Goal: Communication & Community: Answer question/provide support

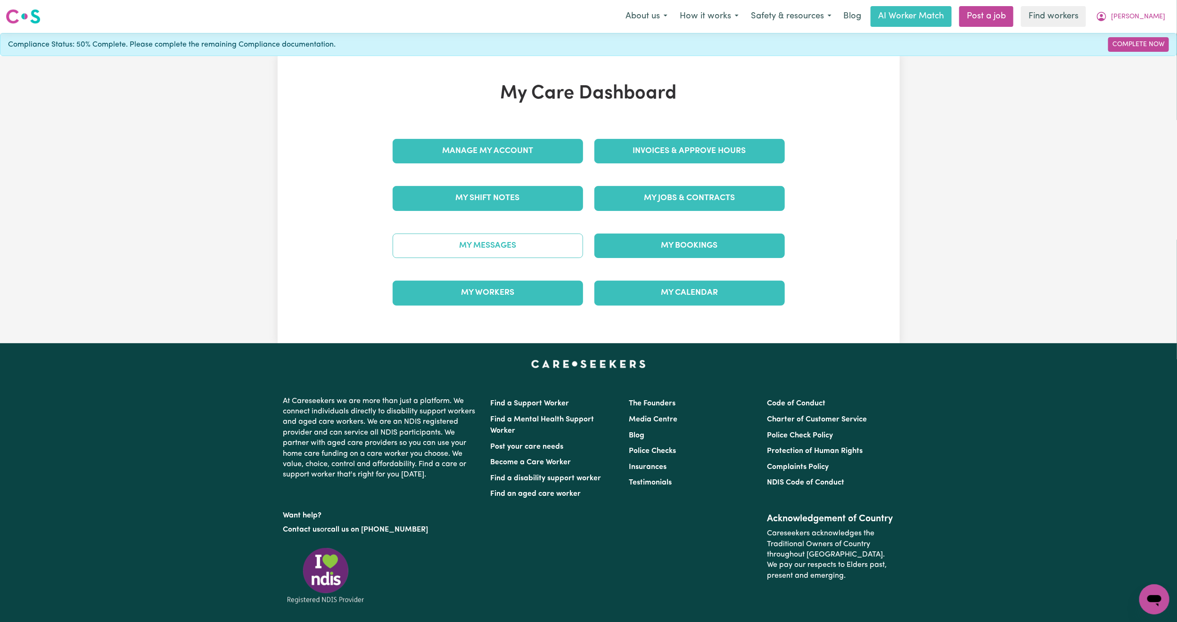
click at [497, 245] on link "My Messages" at bounding box center [488, 246] width 190 height 25
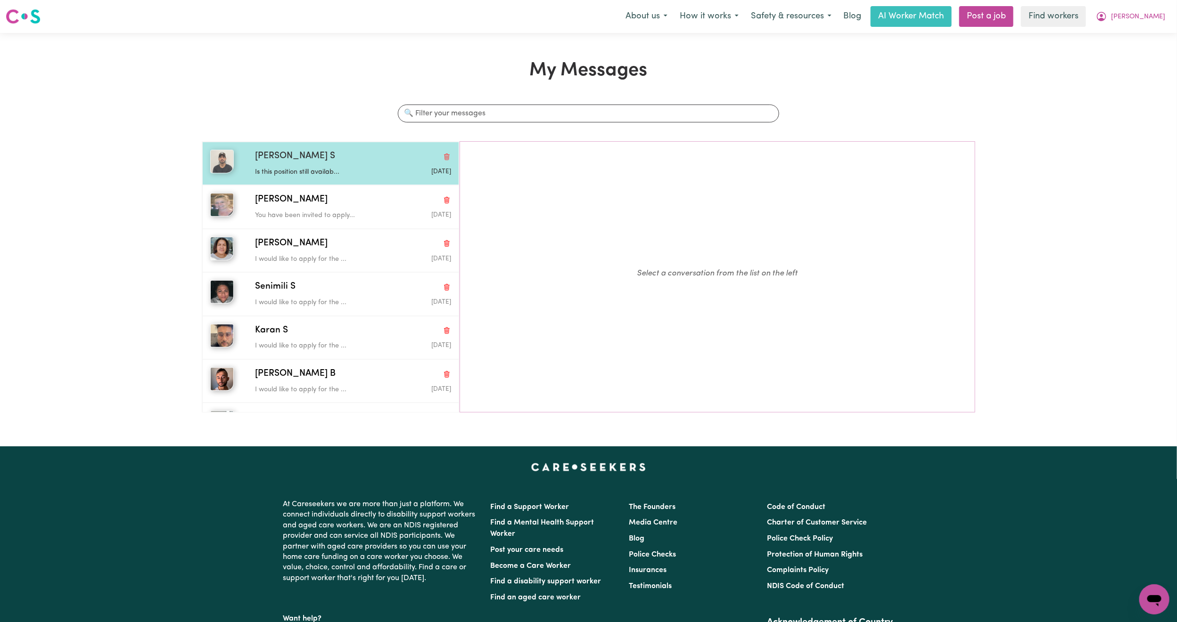
click at [317, 159] on div "Kulbir S" at bounding box center [353, 157] width 196 height 14
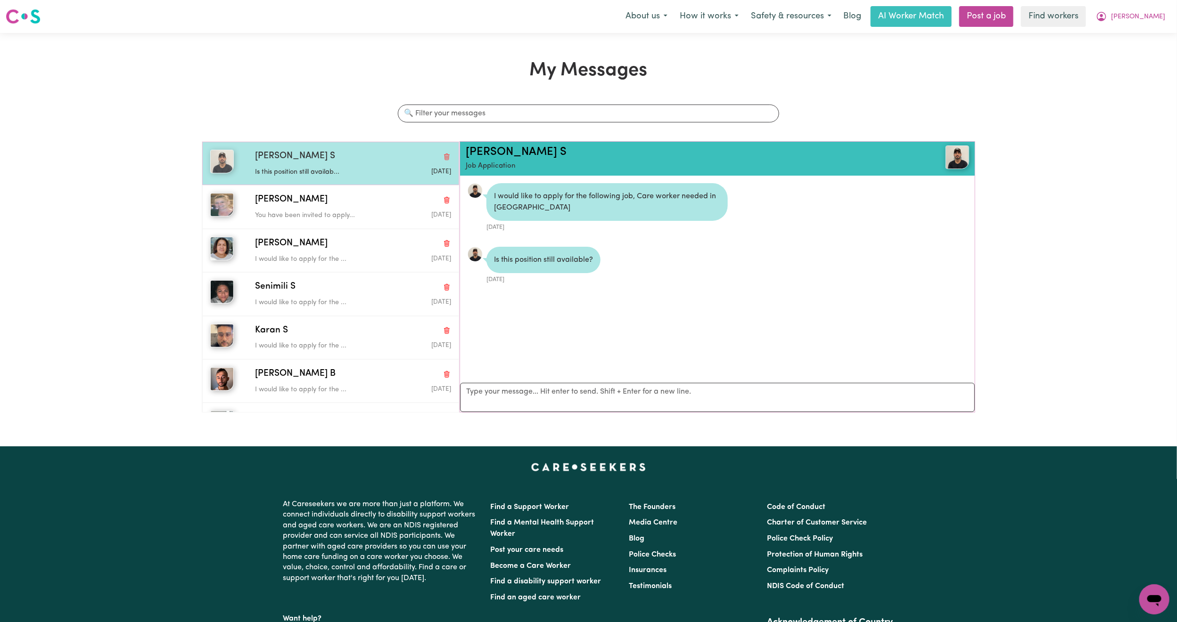
scroll to position [6, 0]
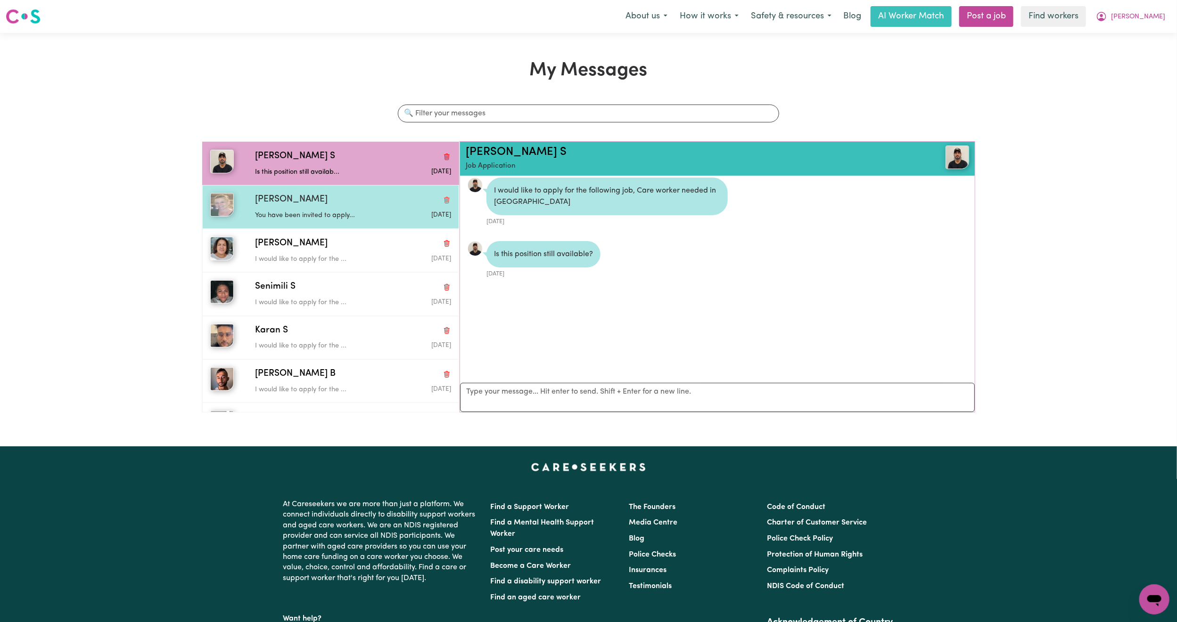
click at [340, 205] on div "Katherine W" at bounding box center [353, 200] width 196 height 14
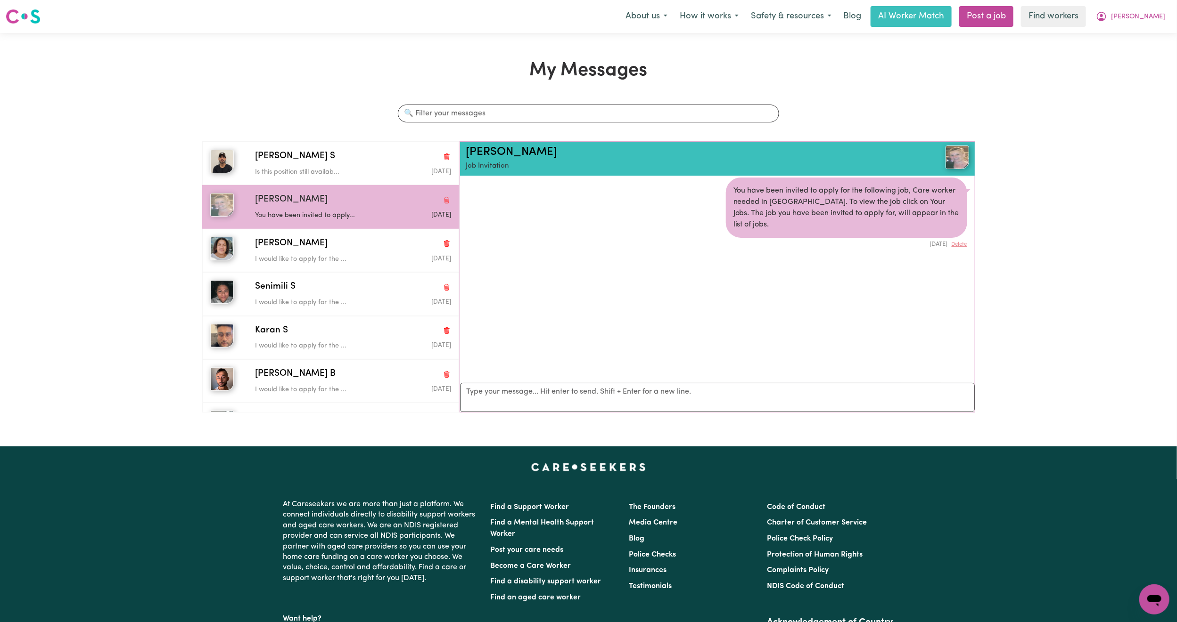
scroll to position [0, 0]
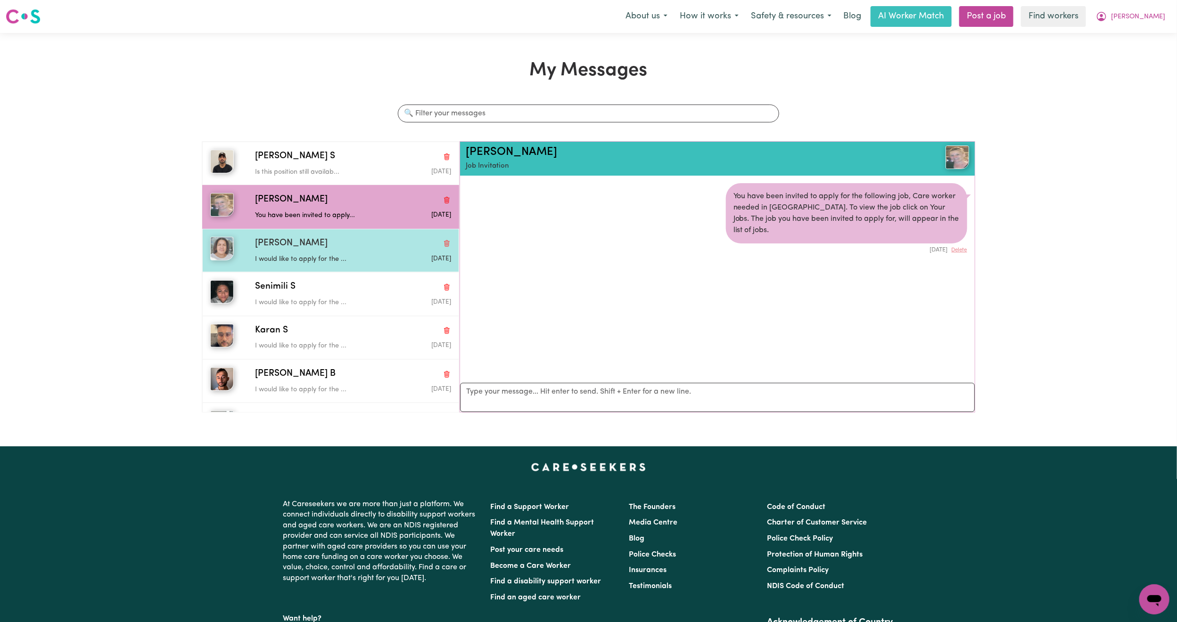
click at [362, 251] on div "Nicky C" at bounding box center [353, 244] width 196 height 14
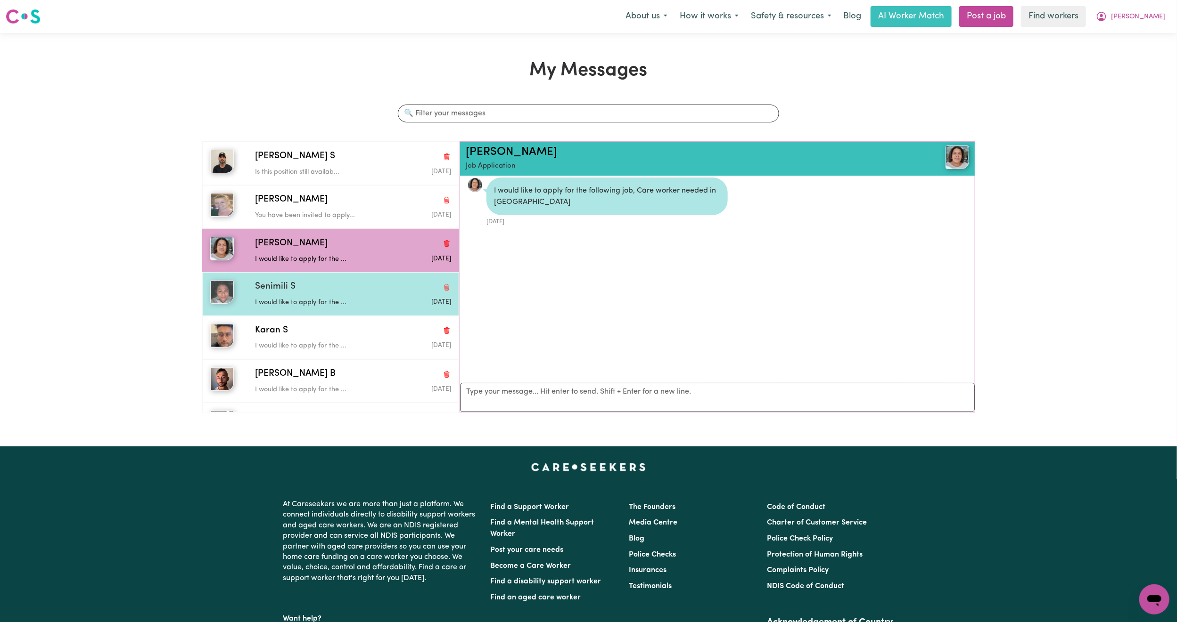
click at [352, 301] on p "I would like to apply for the ..." at bounding box center [320, 303] width 131 height 10
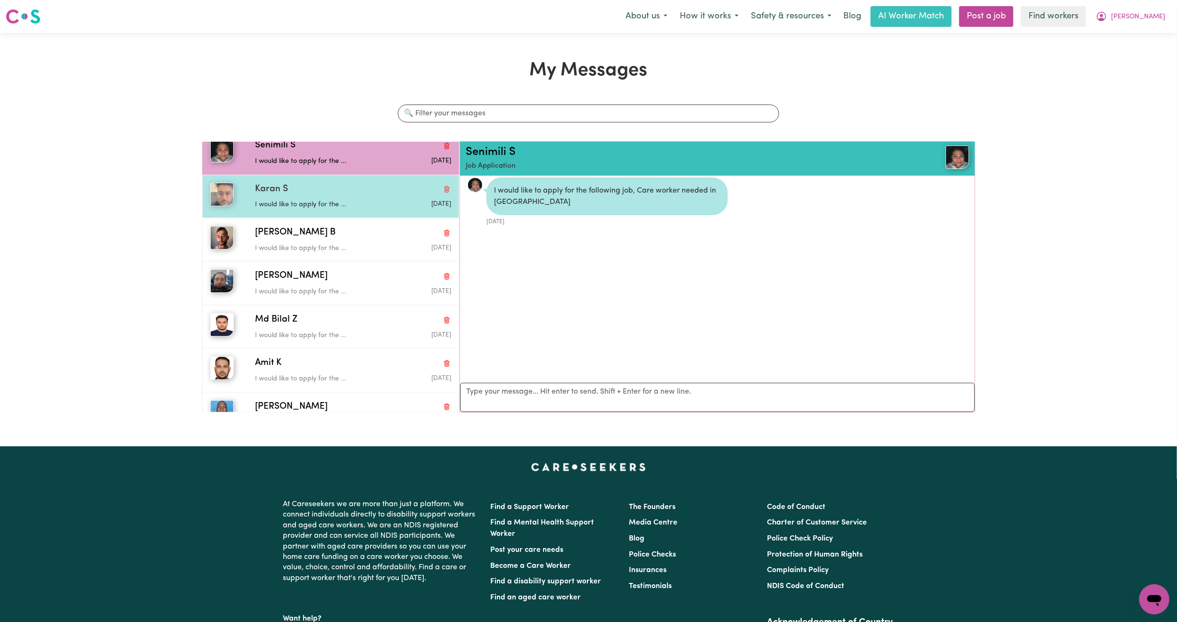
click at [355, 209] on p "I would like to apply for the ..." at bounding box center [320, 205] width 131 height 10
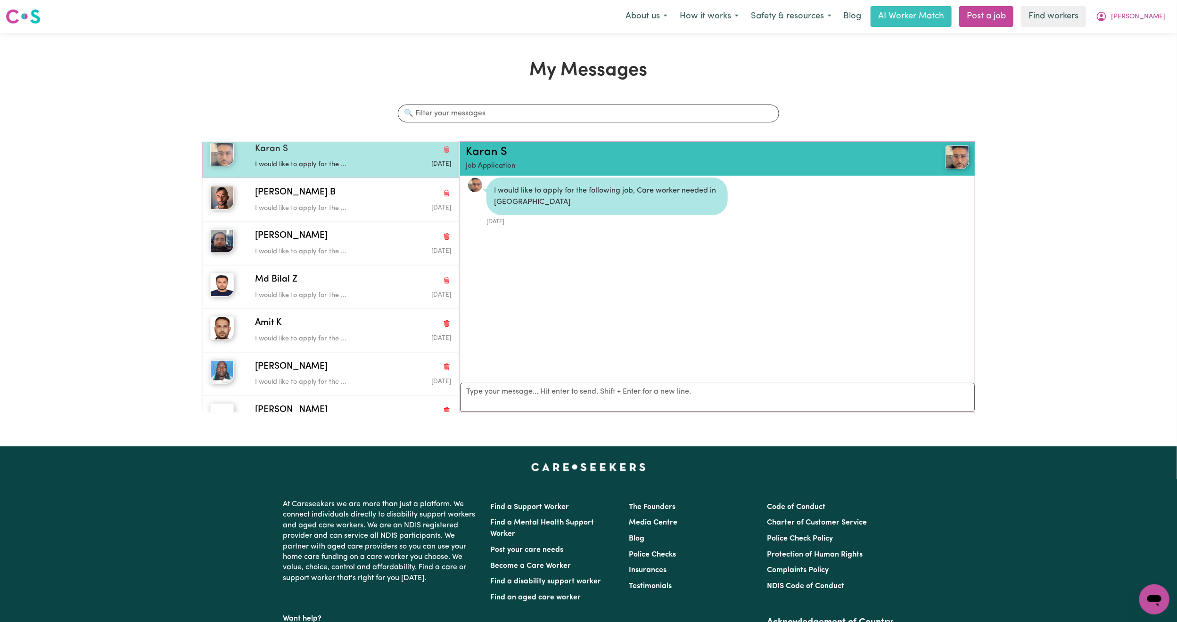
scroll to position [212, 0]
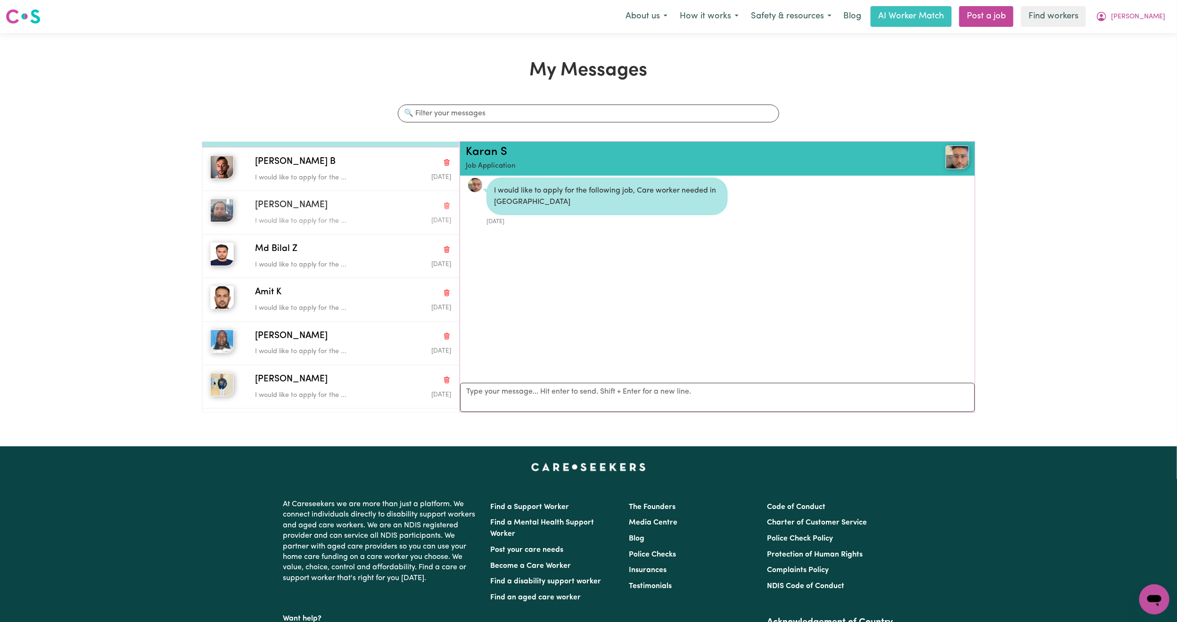
click at [358, 211] on div "Ahmad S" at bounding box center [353, 206] width 196 height 14
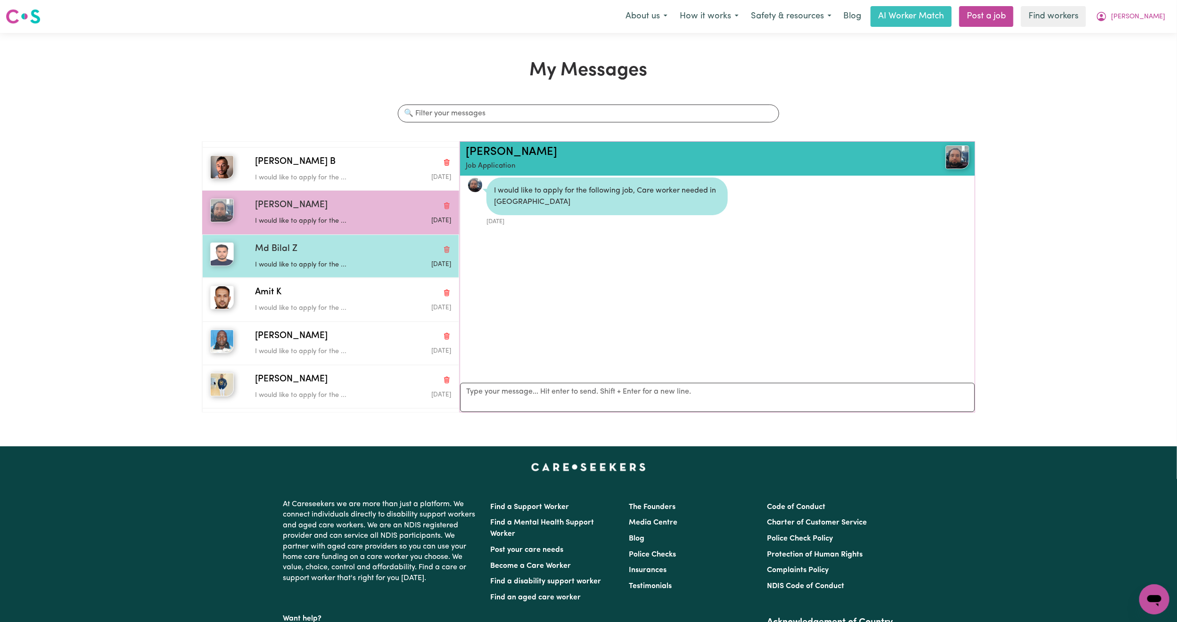
scroll to position [0, 0]
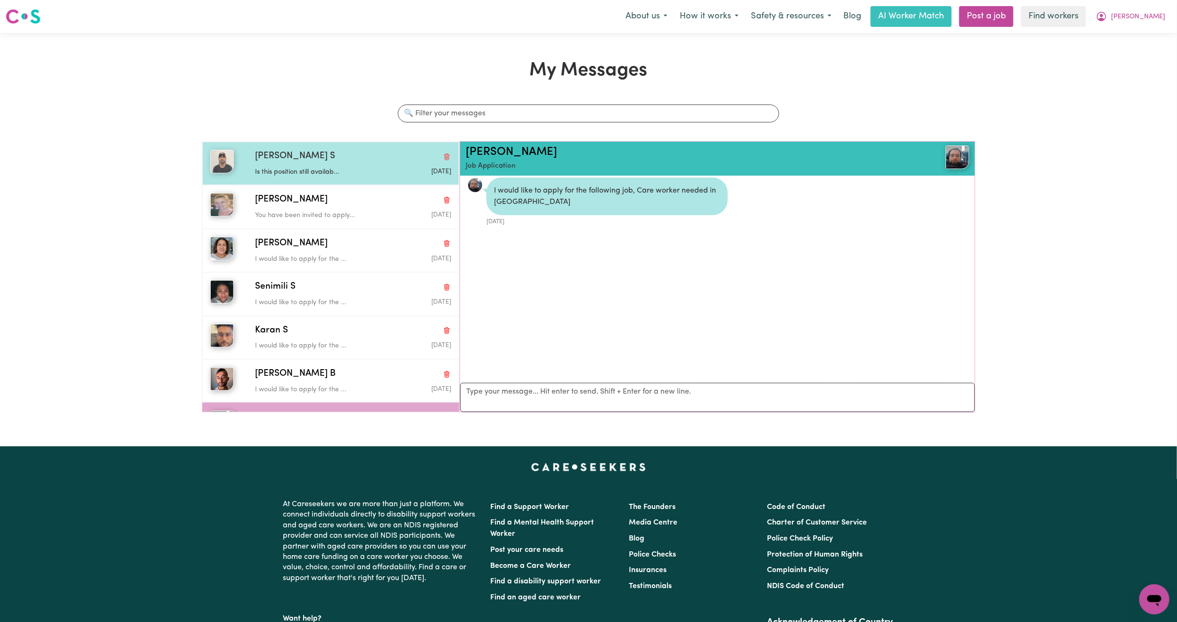
click at [295, 170] on p "Is this position still availab..." at bounding box center [320, 172] width 131 height 10
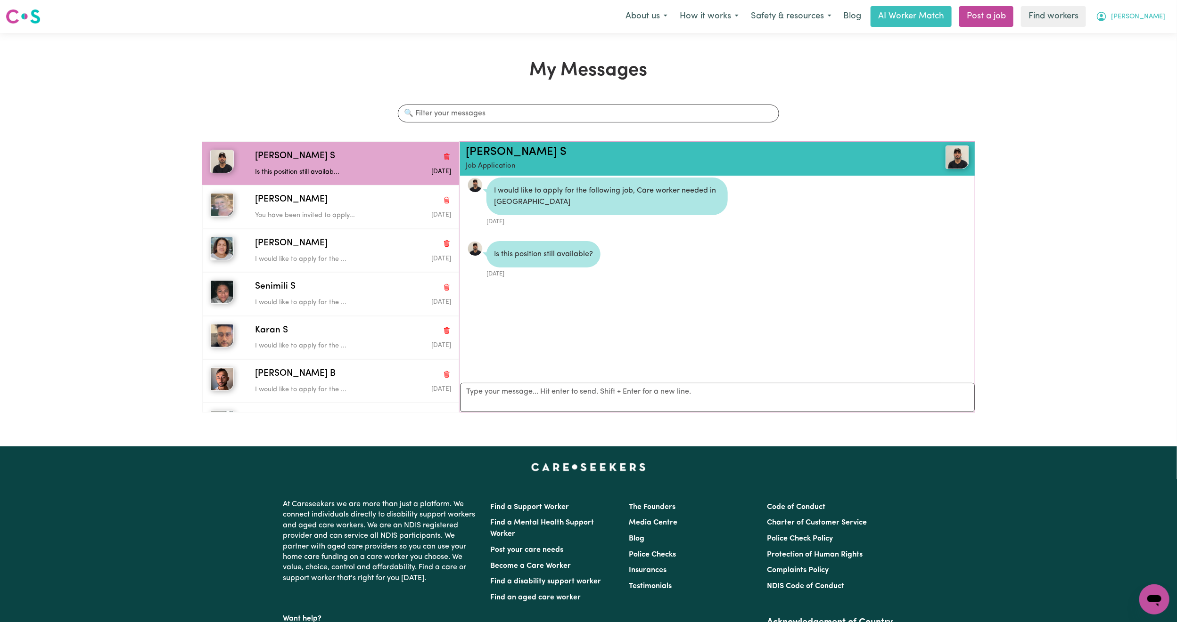
click at [1146, 20] on button "[PERSON_NAME]" at bounding box center [1130, 17] width 82 height 20
click at [1124, 33] on link "My Dashboard" at bounding box center [1133, 37] width 74 height 18
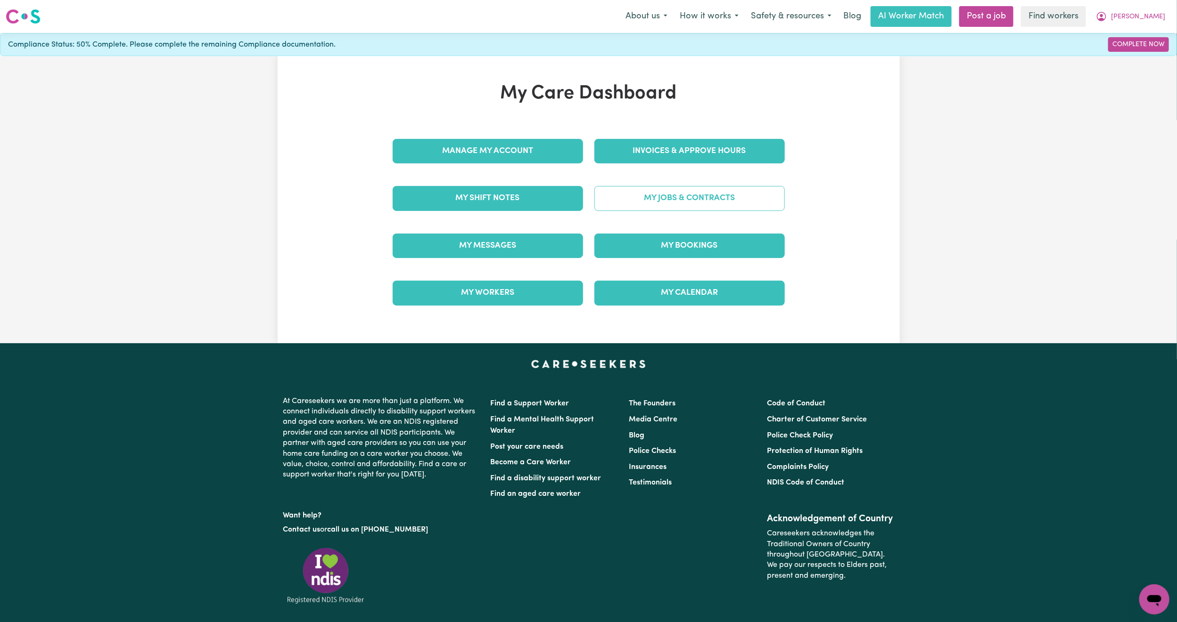
click at [645, 202] on link "My Jobs & Contracts" at bounding box center [689, 198] width 190 height 25
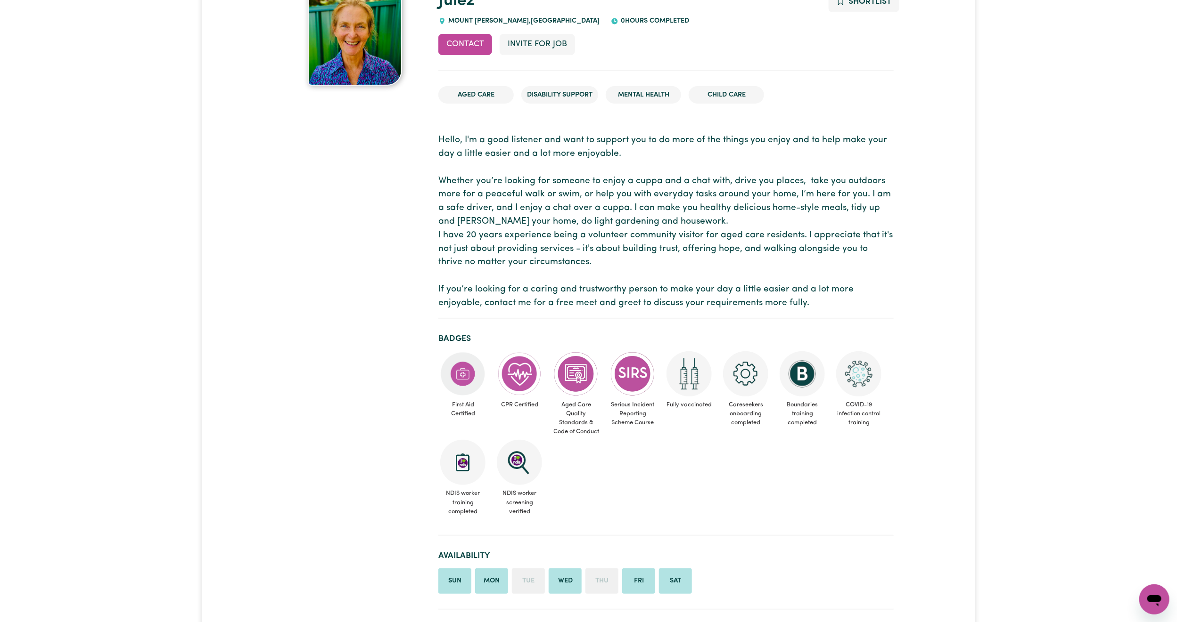
scroll to position [71, 0]
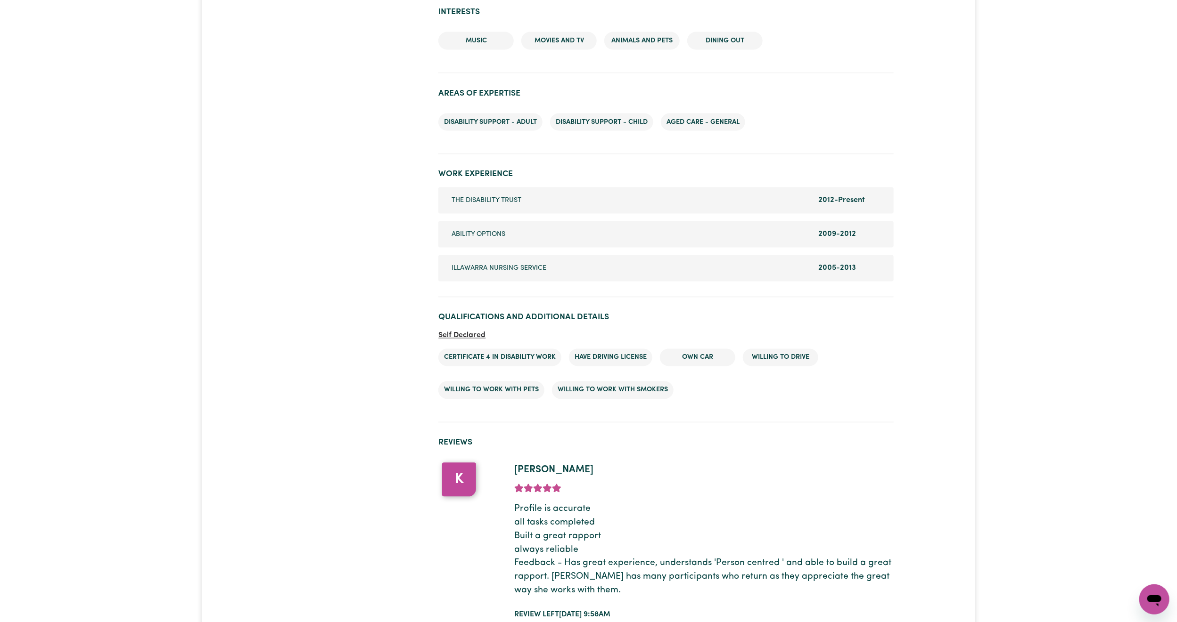
scroll to position [1060, 0]
